Goal: Find specific page/section: Find specific page/section

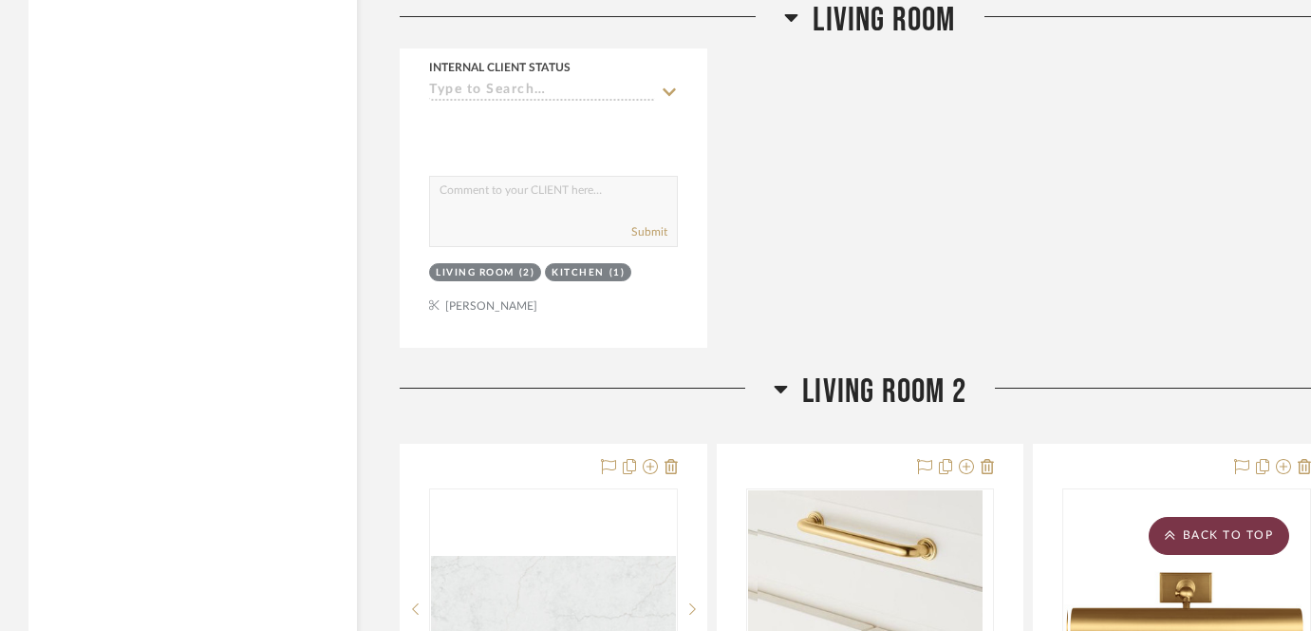
click at [1171, 522] on scroll-to-top-button "BACK TO TOP" at bounding box center [1219, 536] width 141 height 38
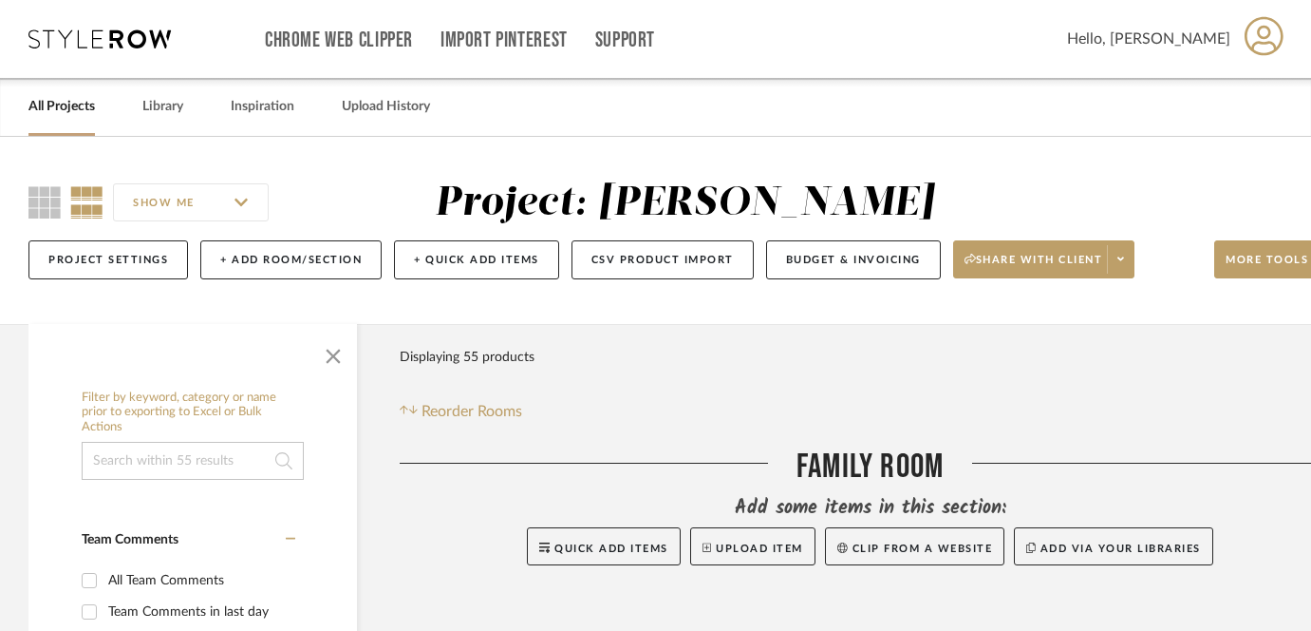
click at [66, 116] on link "All Projects" at bounding box center [61, 107] width 66 height 26
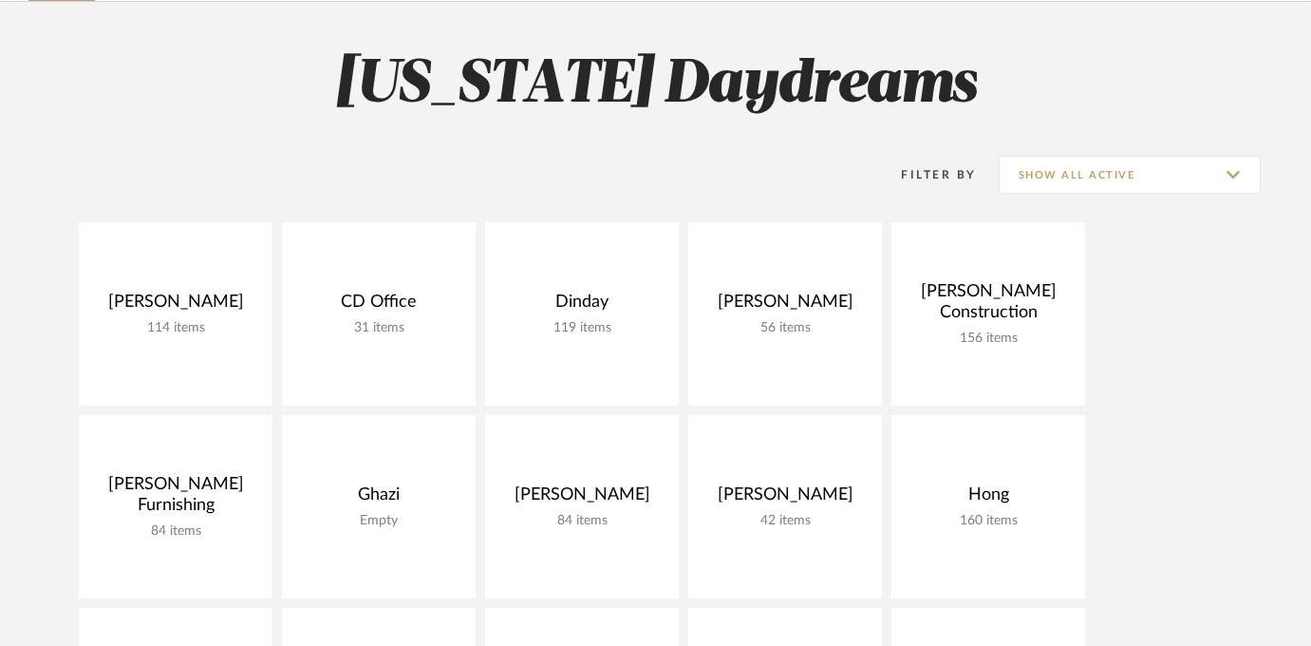
scroll to position [74, 0]
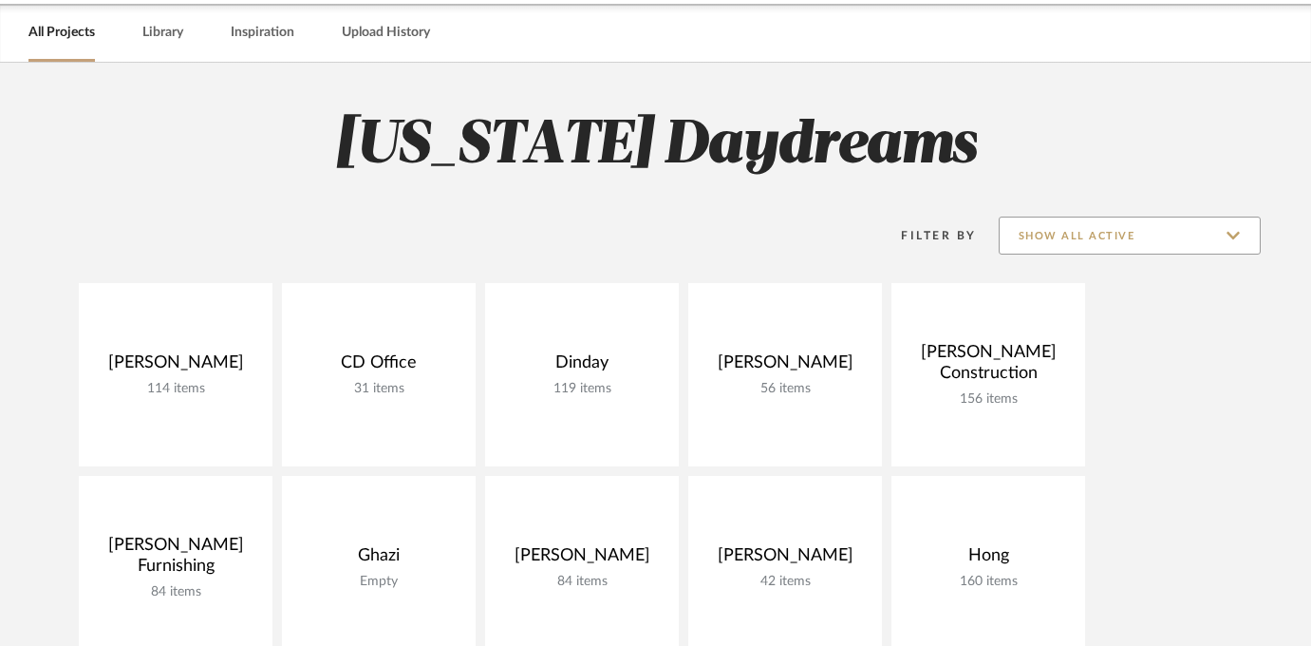
click at [1139, 247] on input "Show All Active" at bounding box center [1130, 236] width 262 height 38
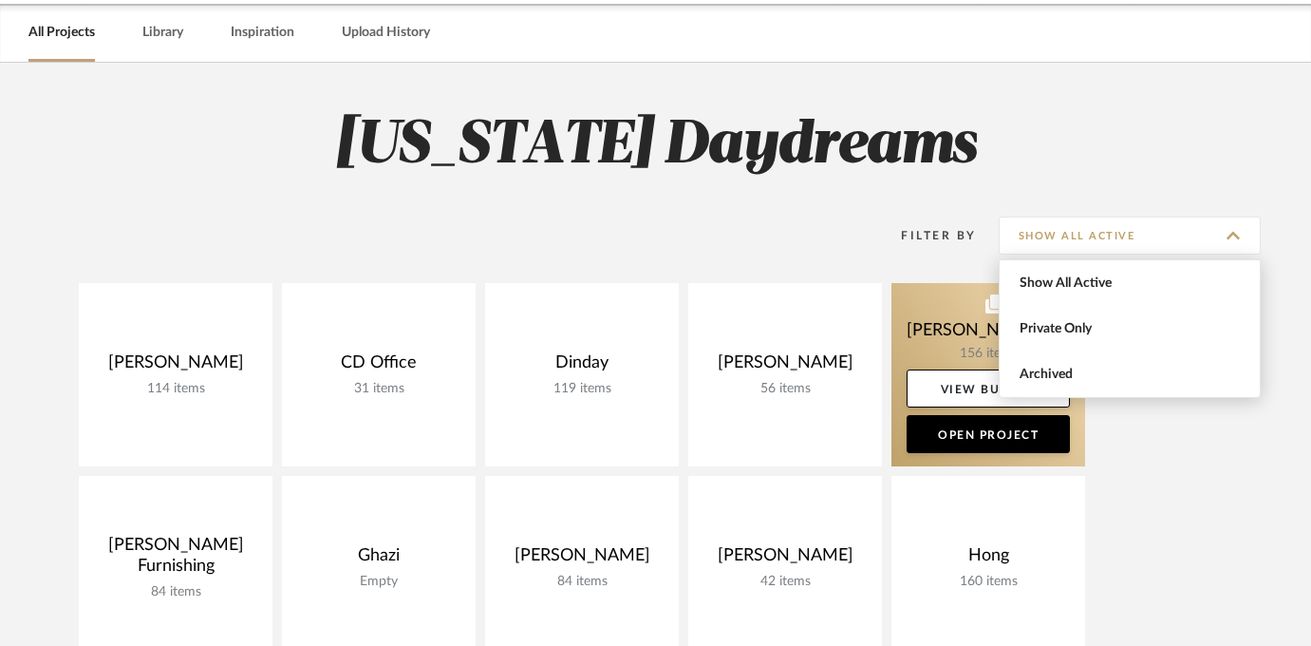
click at [1076, 364] on span "Archived" at bounding box center [1130, 374] width 260 height 46
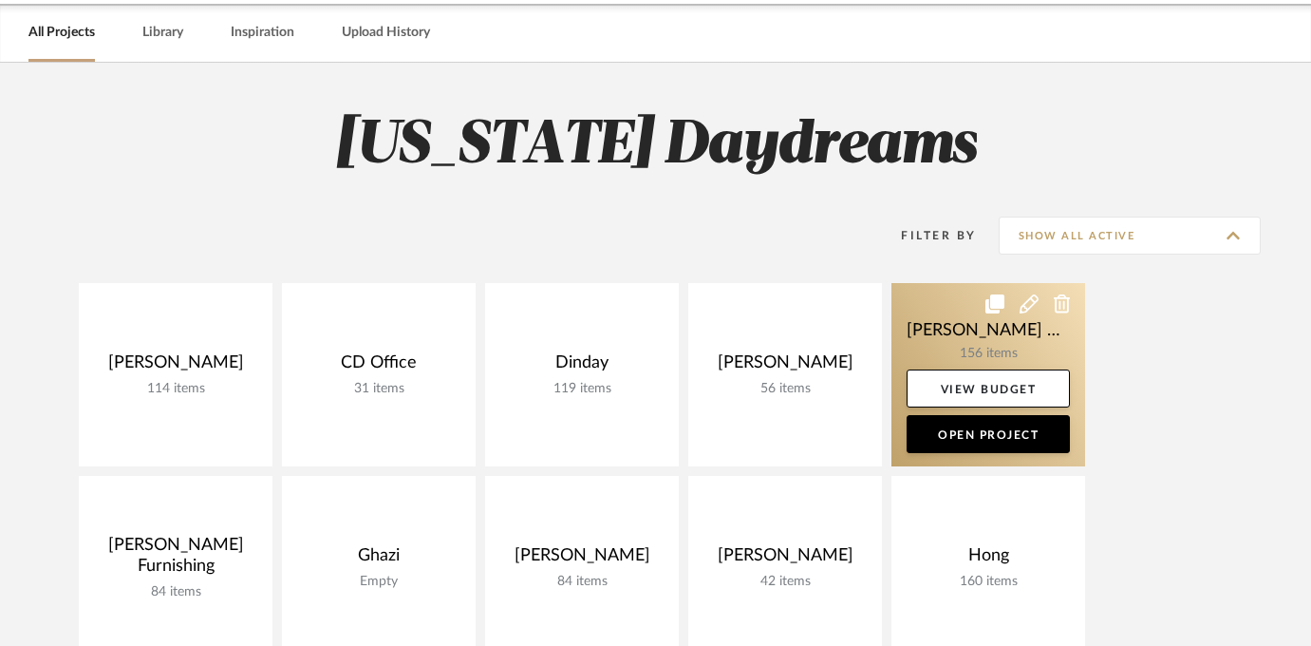
type input "Archived"
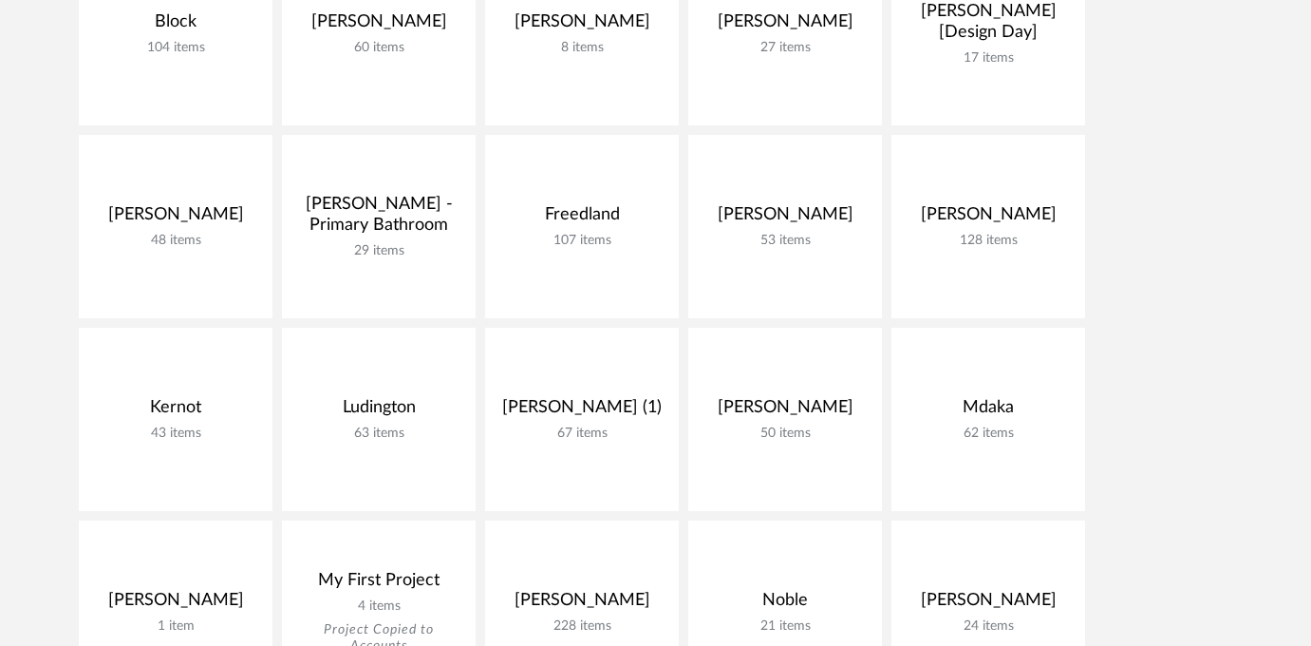
scroll to position [631, 0]
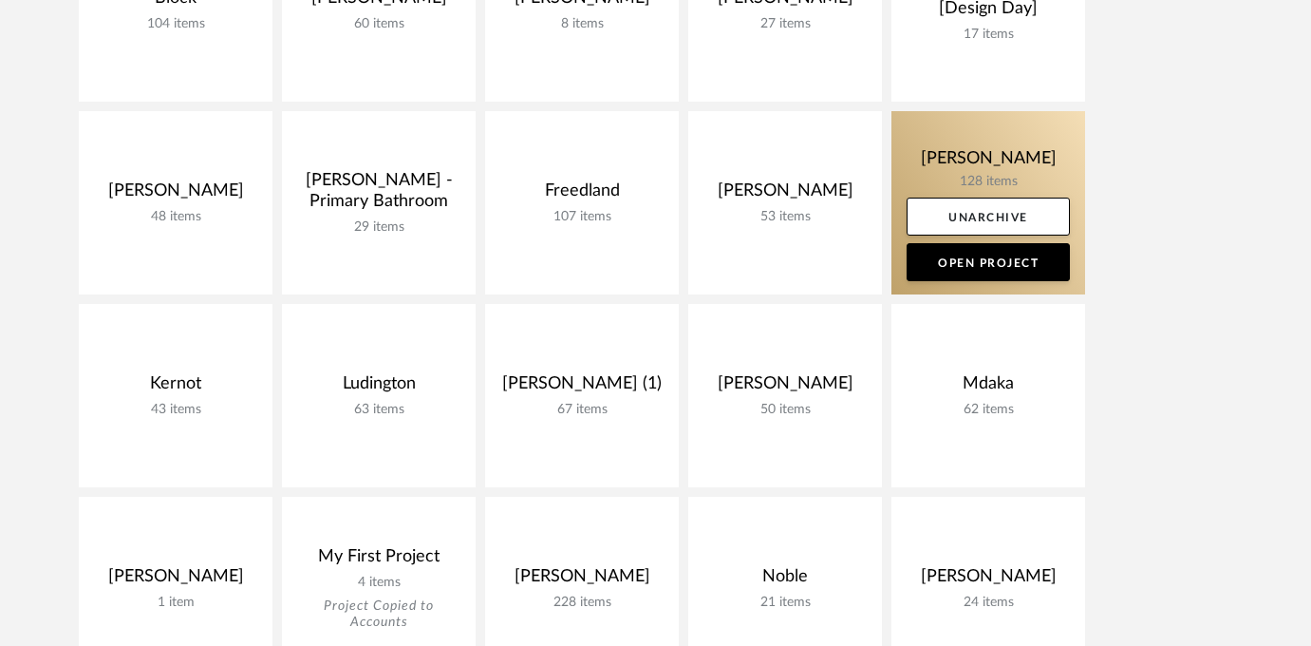
click at [969, 152] on link at bounding box center [989, 202] width 194 height 183
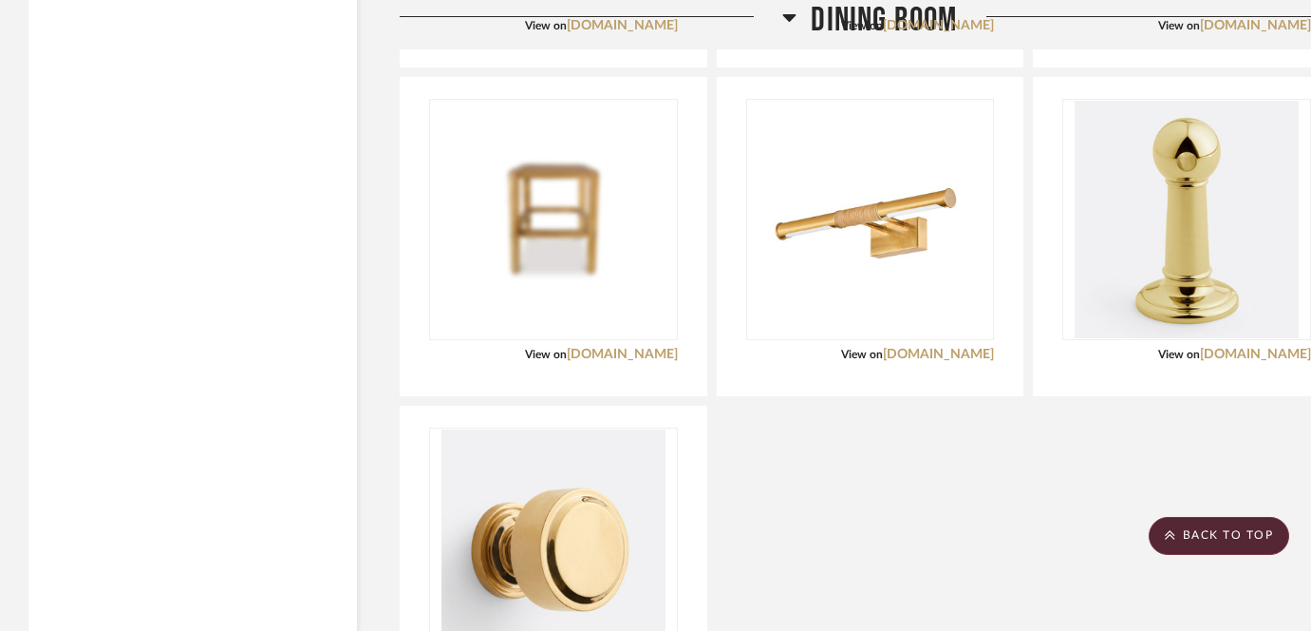
scroll to position [8070, 0]
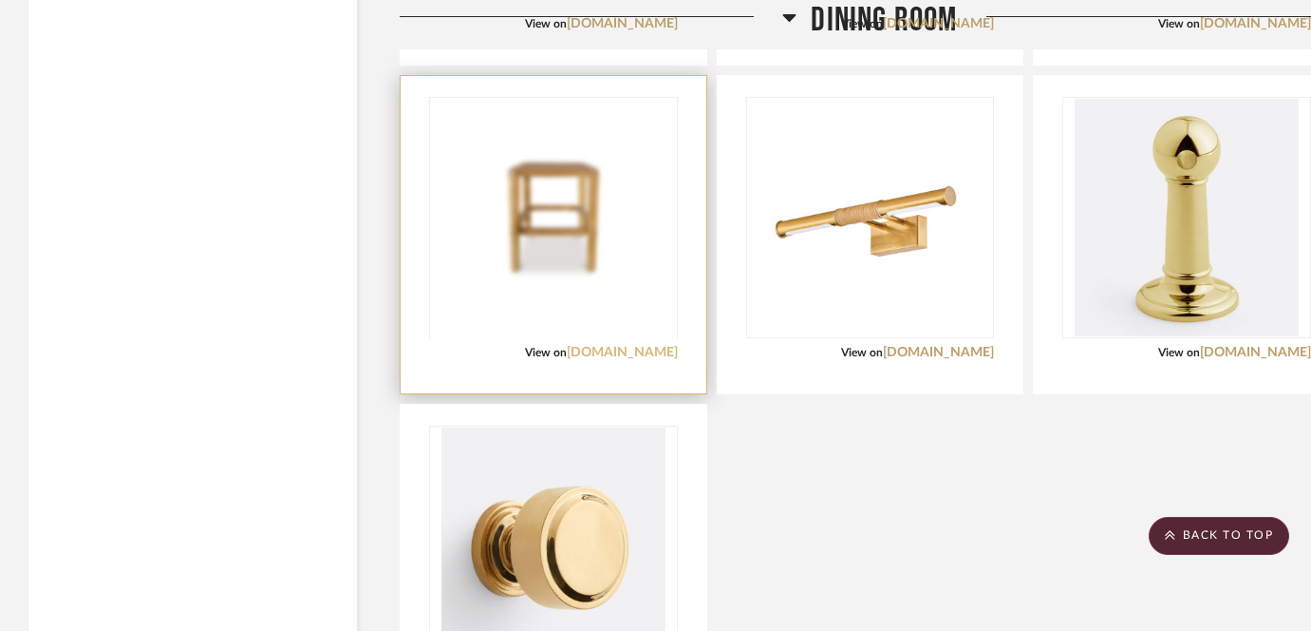
click at [573, 357] on link "[DOMAIN_NAME]" at bounding box center [622, 352] width 111 height 13
click at [564, 224] on img "0" at bounding box center [553, 216] width 245 height 144
click at [515, 217] on img "0" at bounding box center [553, 216] width 245 height 144
click at [563, 262] on img "0" at bounding box center [553, 216] width 245 height 144
click at [673, 159] on img "0" at bounding box center [553, 216] width 245 height 144
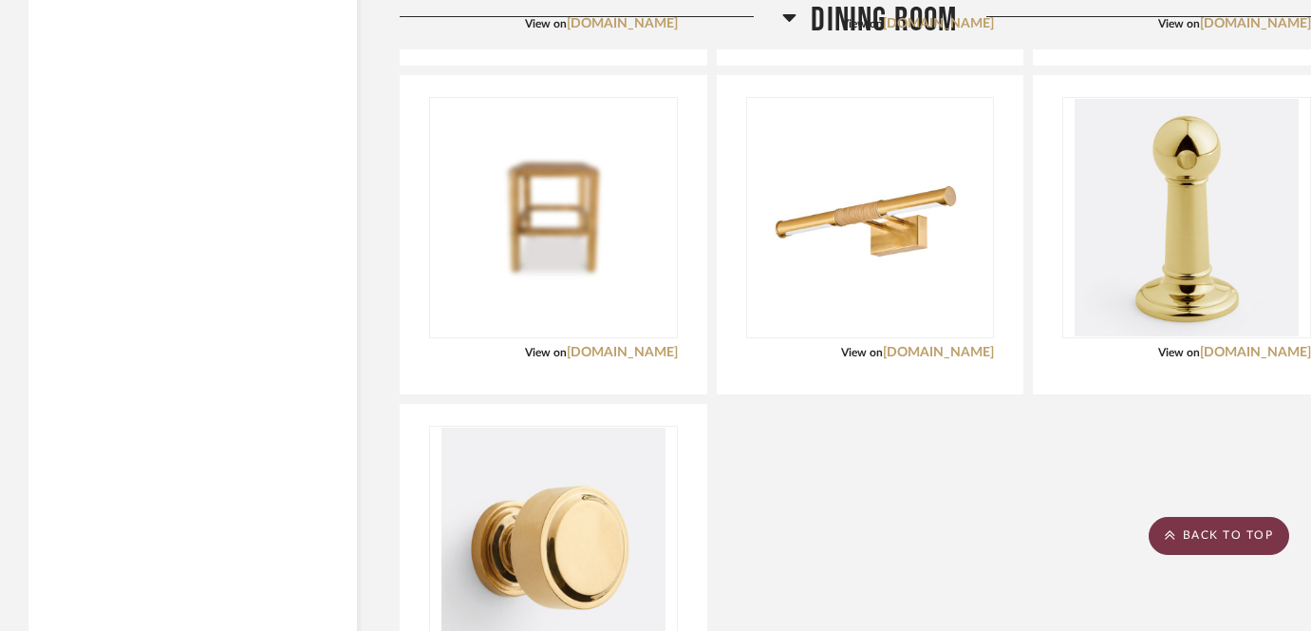
click at [1164, 530] on scroll-to-top-button "BACK TO TOP" at bounding box center [1219, 536] width 141 height 38
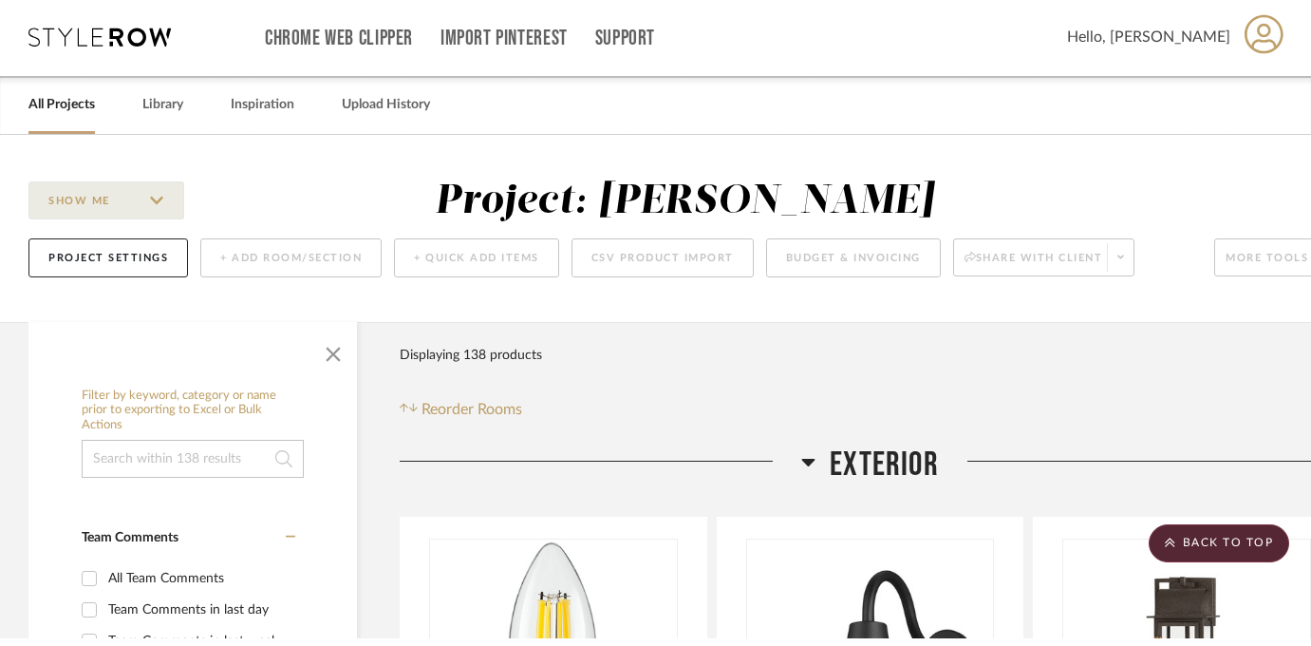
scroll to position [0, 0]
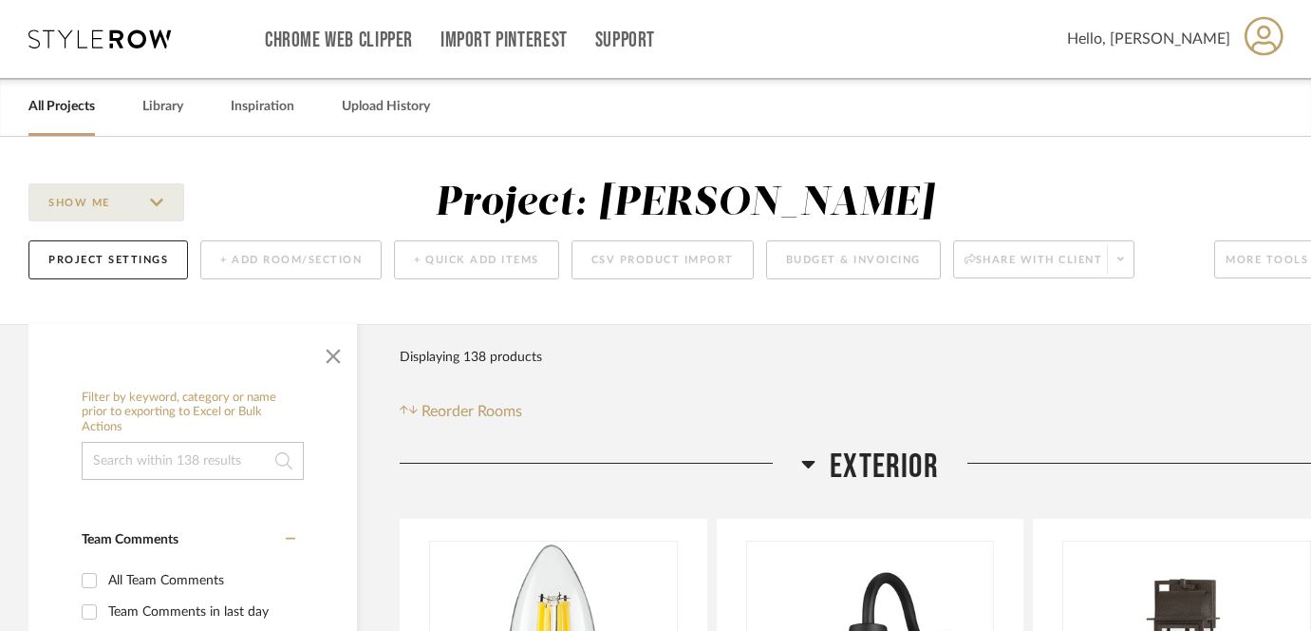
click at [83, 92] on div "All Projects" at bounding box center [61, 107] width 66 height 58
click at [72, 104] on link "All Projects" at bounding box center [61, 107] width 66 height 26
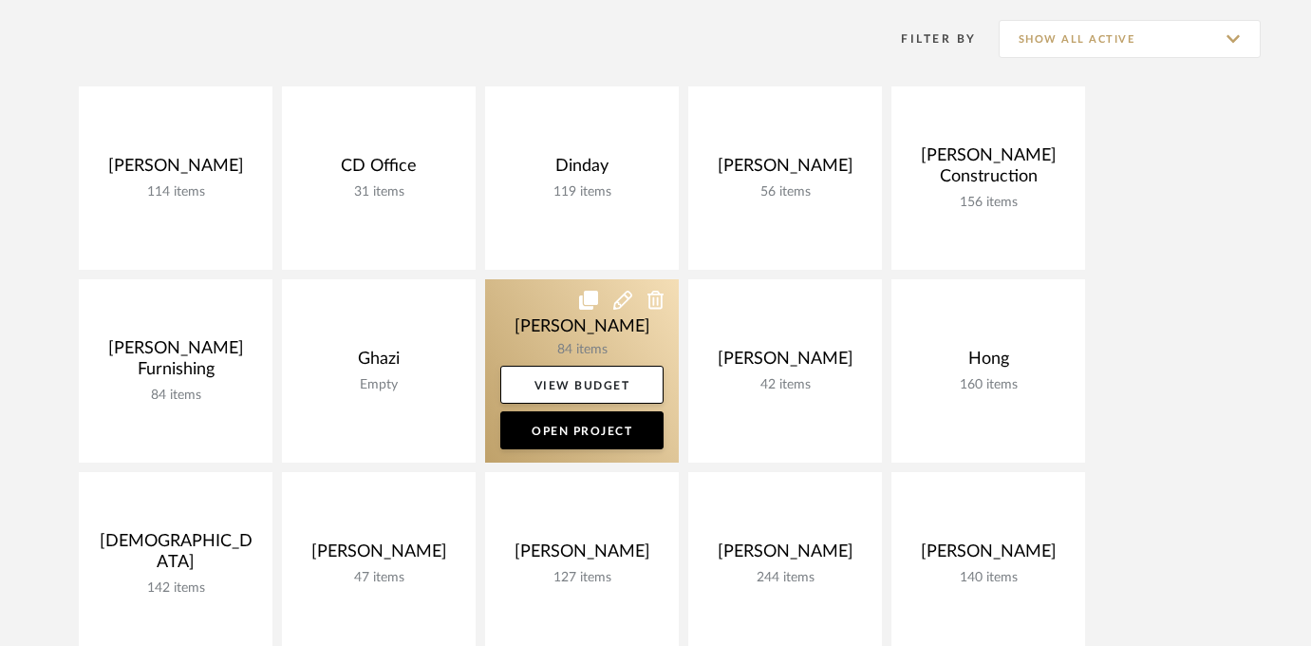
scroll to position [281, 0]
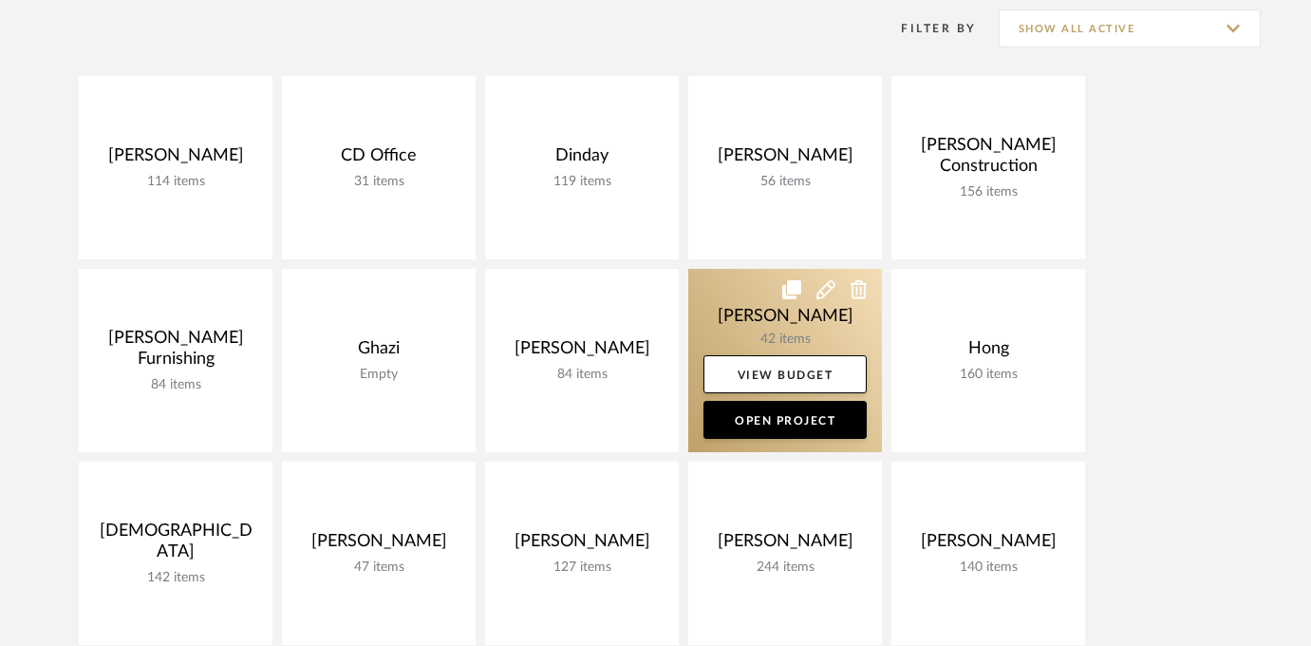
click at [778, 324] on link at bounding box center [785, 360] width 194 height 183
